Goal: Information Seeking & Learning: Compare options

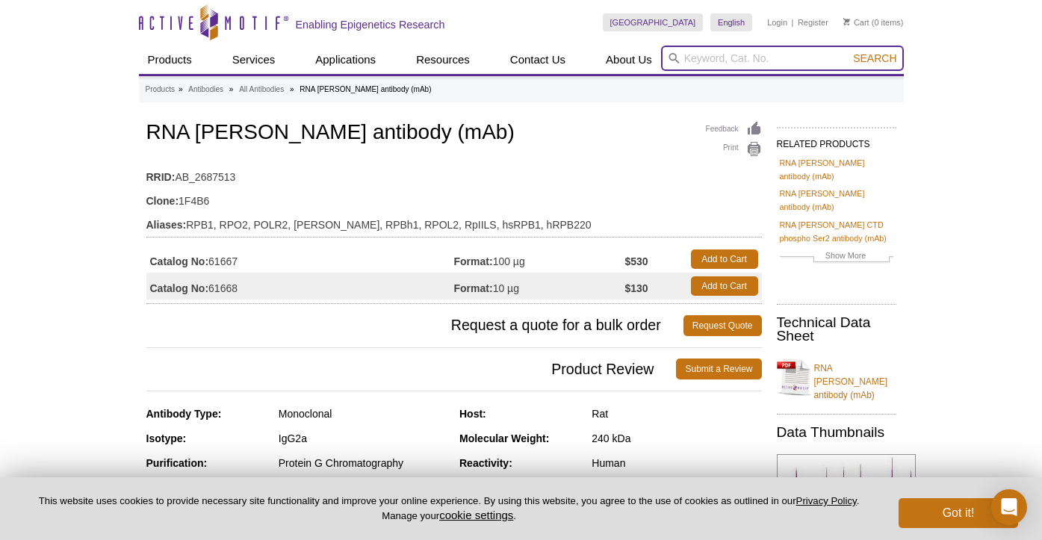
click at [710, 60] on input "search" at bounding box center [782, 58] width 243 height 25
paste input "39097"
type input "39097"
click at [848, 52] on button "Search" at bounding box center [874, 58] width 52 height 13
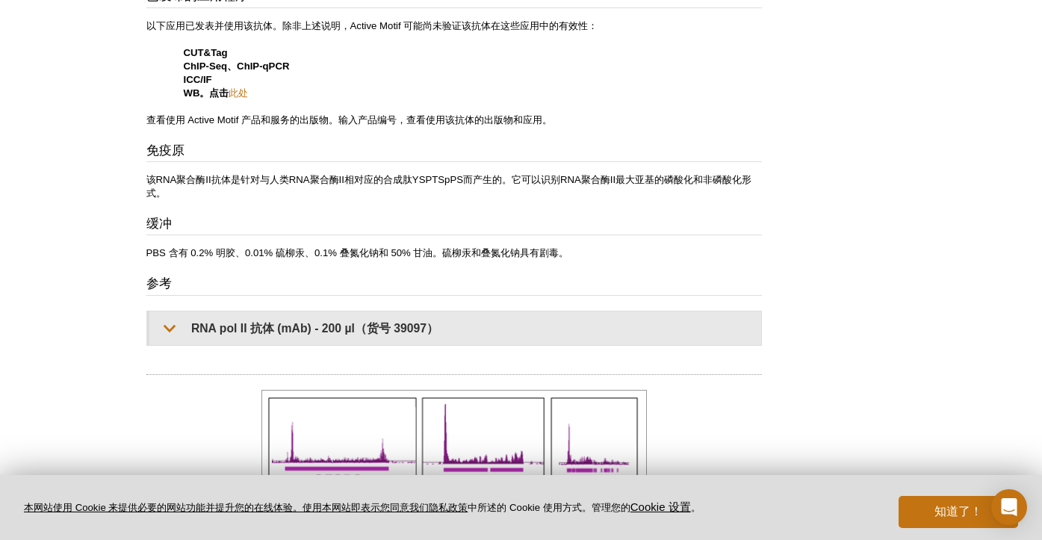
scroll to position [752, 0]
